Goal: Information Seeking & Learning: Compare options

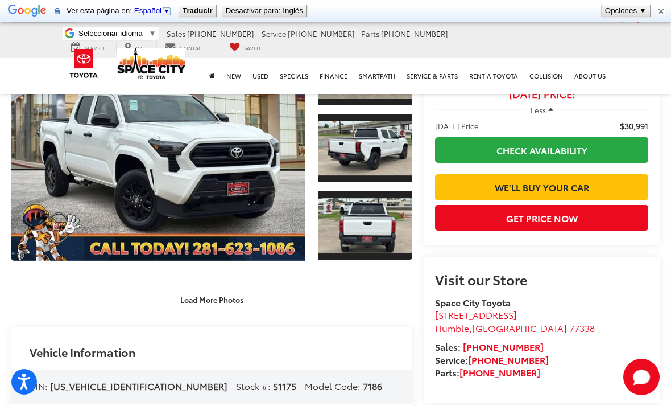
scroll to position [116, 0]
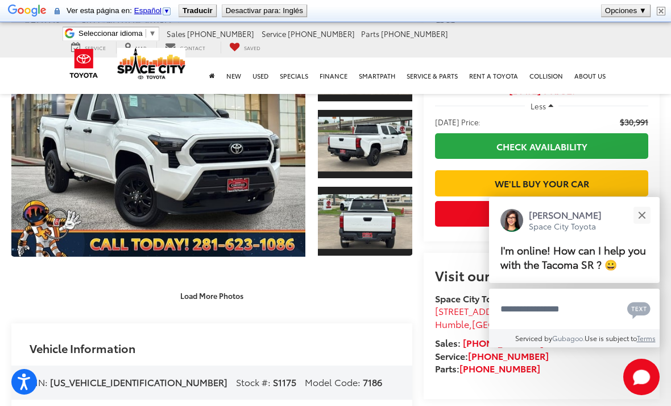
click at [259, 162] on link "Expand Photo 0" at bounding box center [158, 144] width 294 height 225
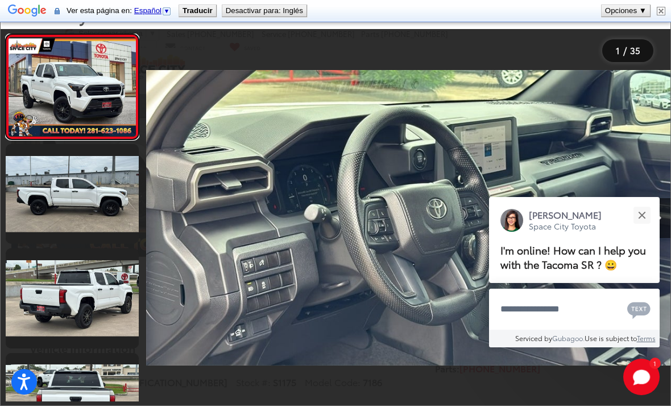
scroll to position [0, 4722]
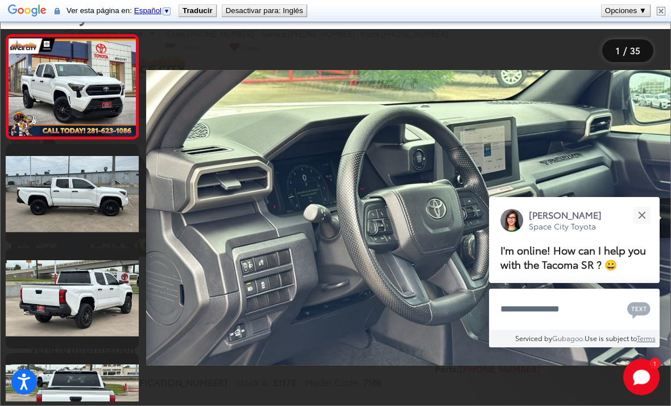
click at [640, 218] on div "Close" at bounding box center [641, 214] width 7 height 7
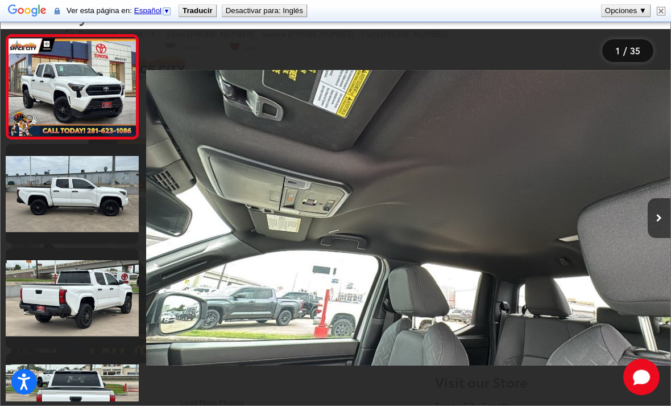
scroll to position [9, 0]
click at [669, 229] on button "Next image" at bounding box center [659, 218] width 23 height 40
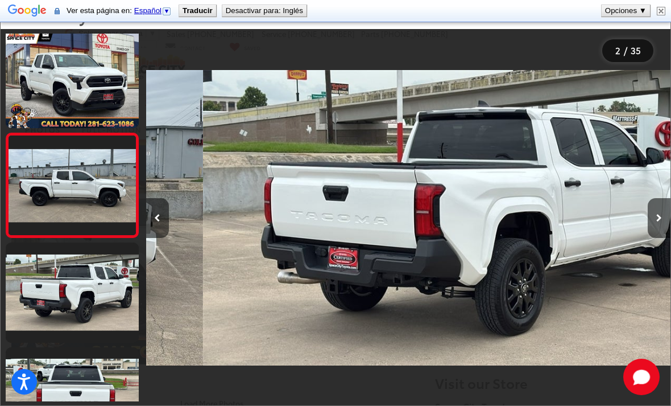
scroll to position [6, 0]
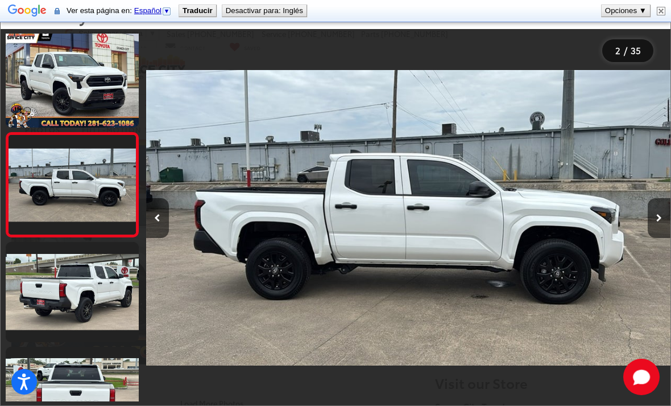
click at [655, 238] on button "Next image" at bounding box center [659, 218] width 23 height 40
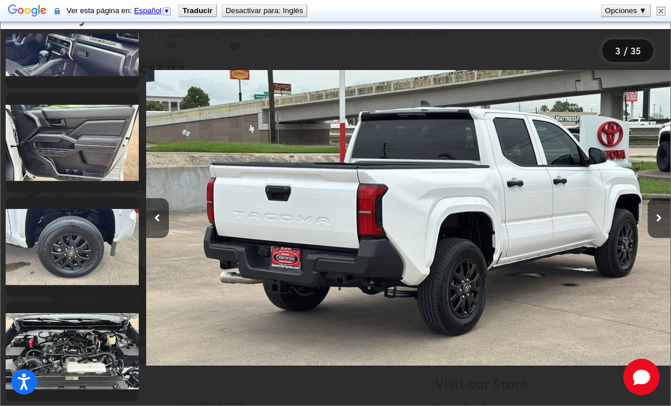
scroll to position [3281, 0]
click at [92, 247] on link at bounding box center [72, 247] width 133 height 100
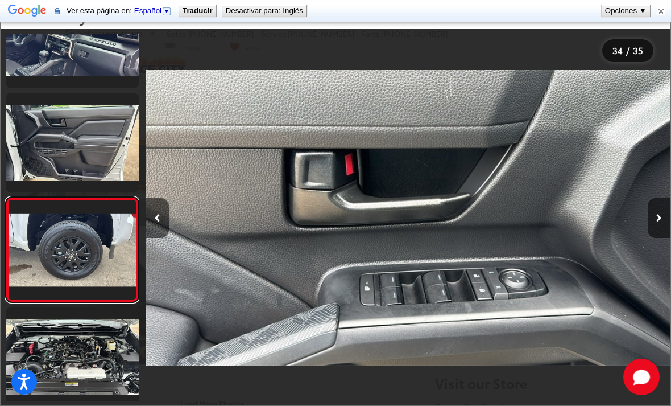
scroll to position [0, 7345]
click at [171, 217] on div at bounding box center [211, 217] width 131 height 377
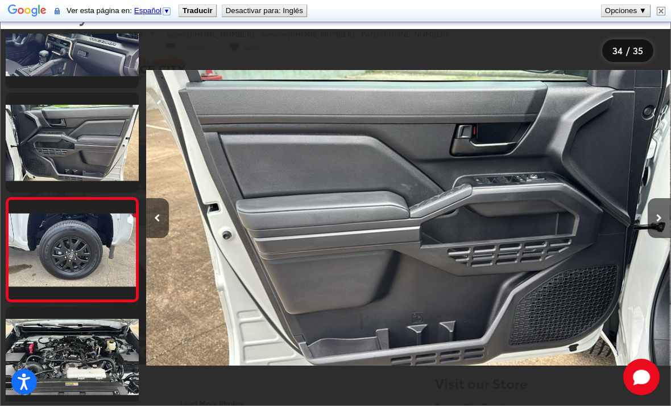
scroll to position [0, 6820]
click at [522, 369] on img "2024 Toyota TACOMA SR SR 13" at bounding box center [408, 217] width 524 height 365
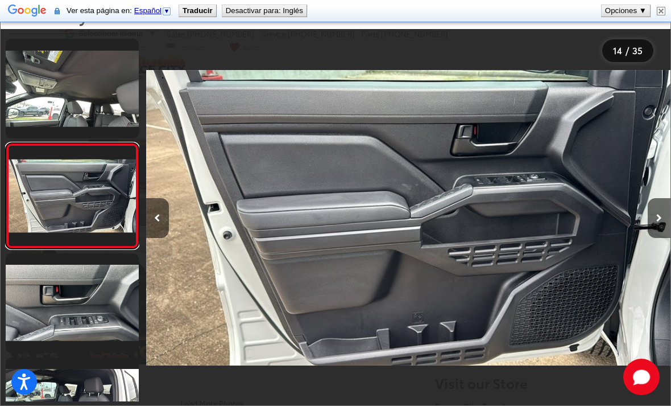
scroll to position [1256, 0]
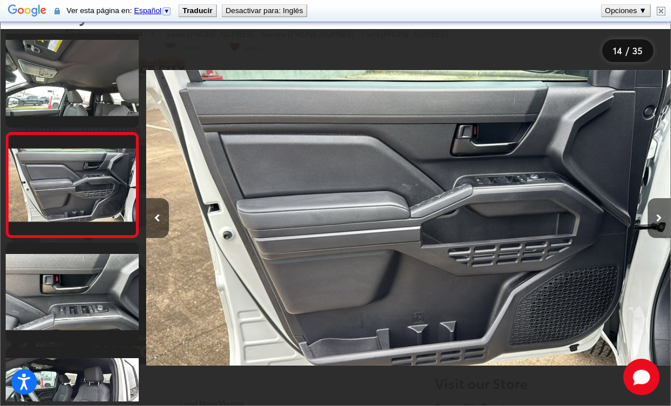
click at [235, 113] on div at bounding box center [211, 217] width 131 height 377
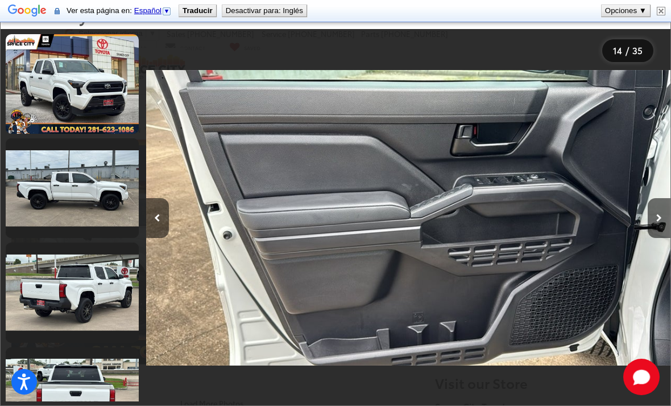
scroll to position [0, 0]
click at [94, 94] on link at bounding box center [72, 84] width 133 height 100
